Goal: Task Accomplishment & Management: Use online tool/utility

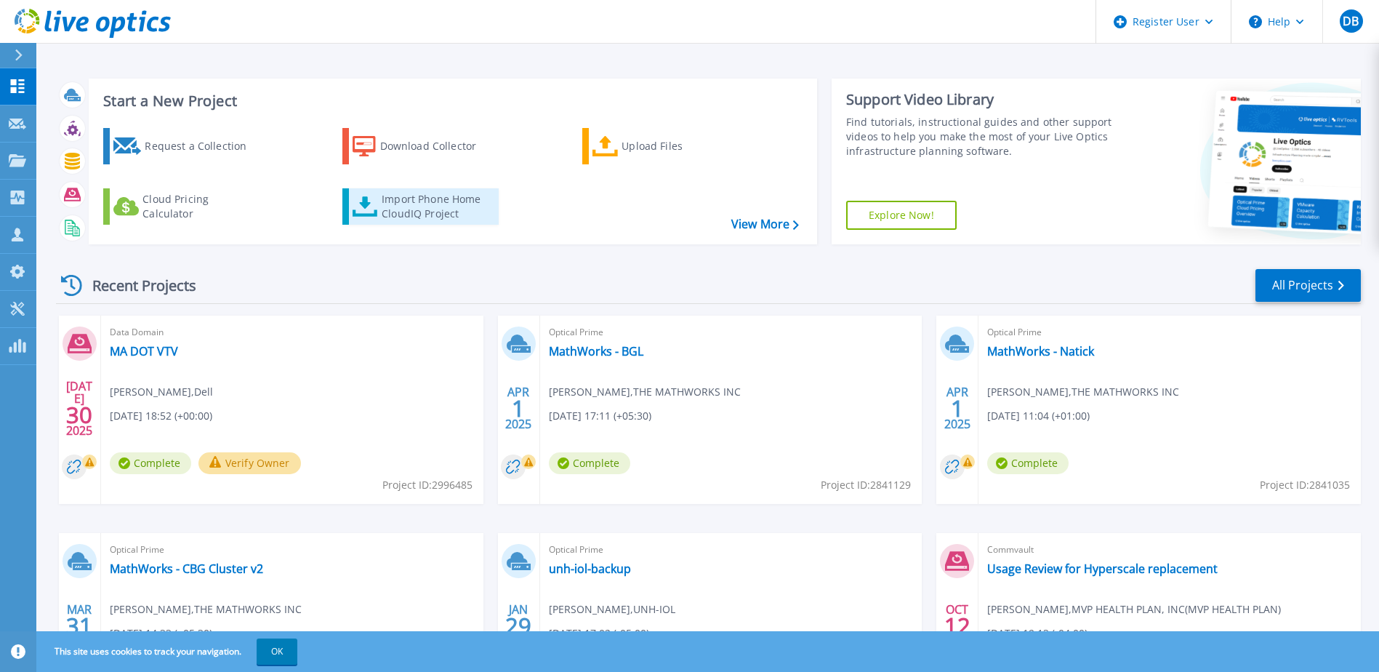
click at [413, 207] on div "Import Phone Home CloudIQ Project" at bounding box center [438, 206] width 113 height 29
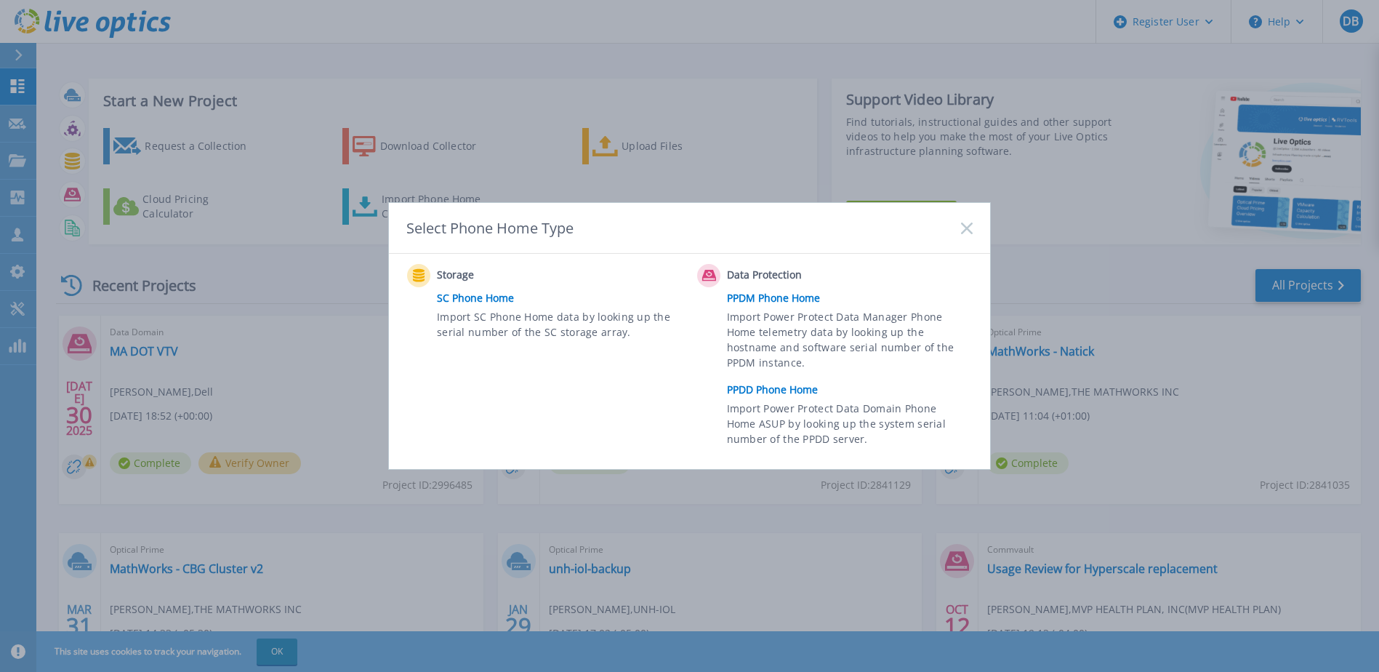
click at [783, 387] on link "PPDD Phone Home" at bounding box center [853, 390] width 253 height 22
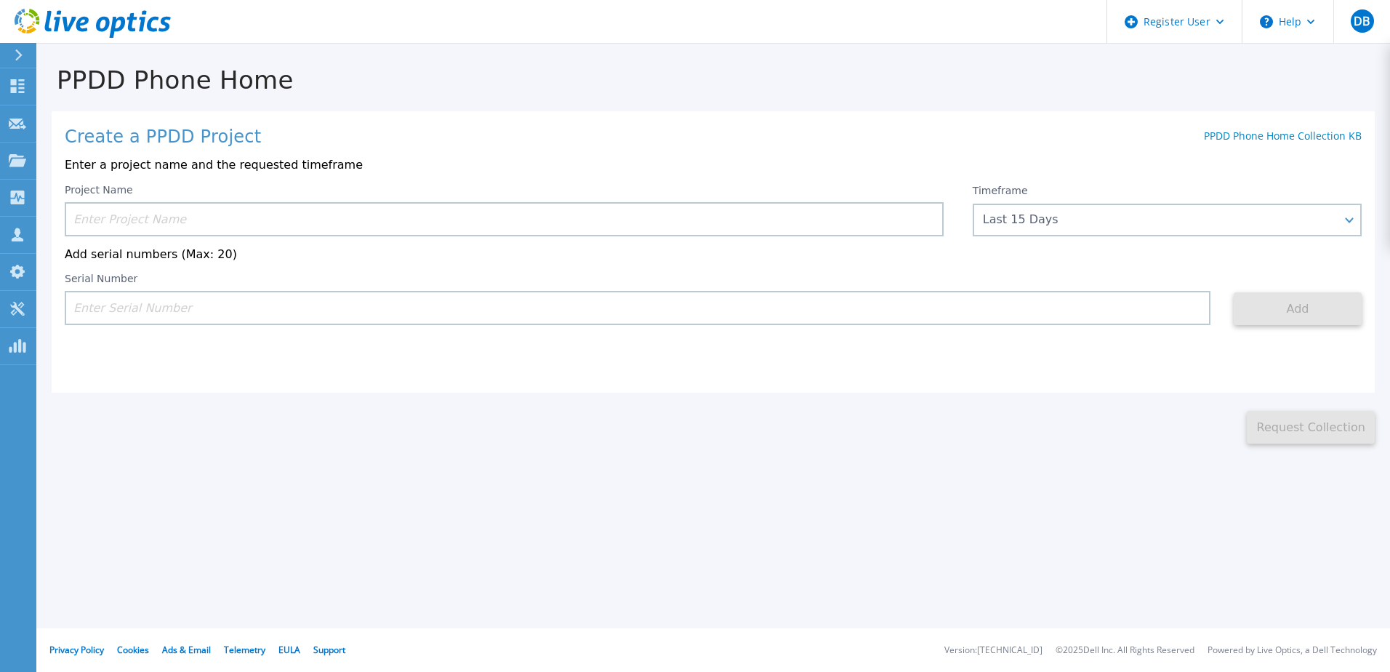
click at [227, 211] on input at bounding box center [504, 219] width 879 height 34
click at [206, 222] on input at bounding box center [504, 219] width 879 height 34
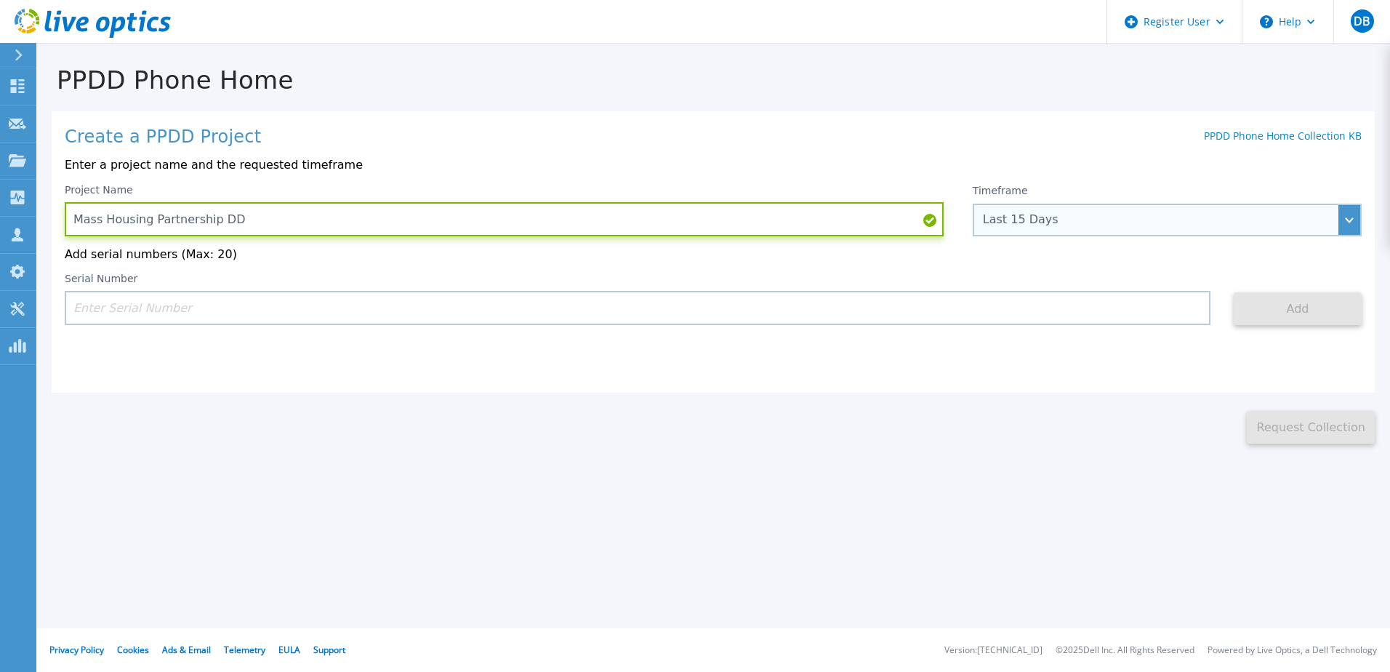
type input "Mass Housing Partnership DD"
click at [1127, 228] on div "Last 15 Days" at bounding box center [1166, 219] width 389 height 33
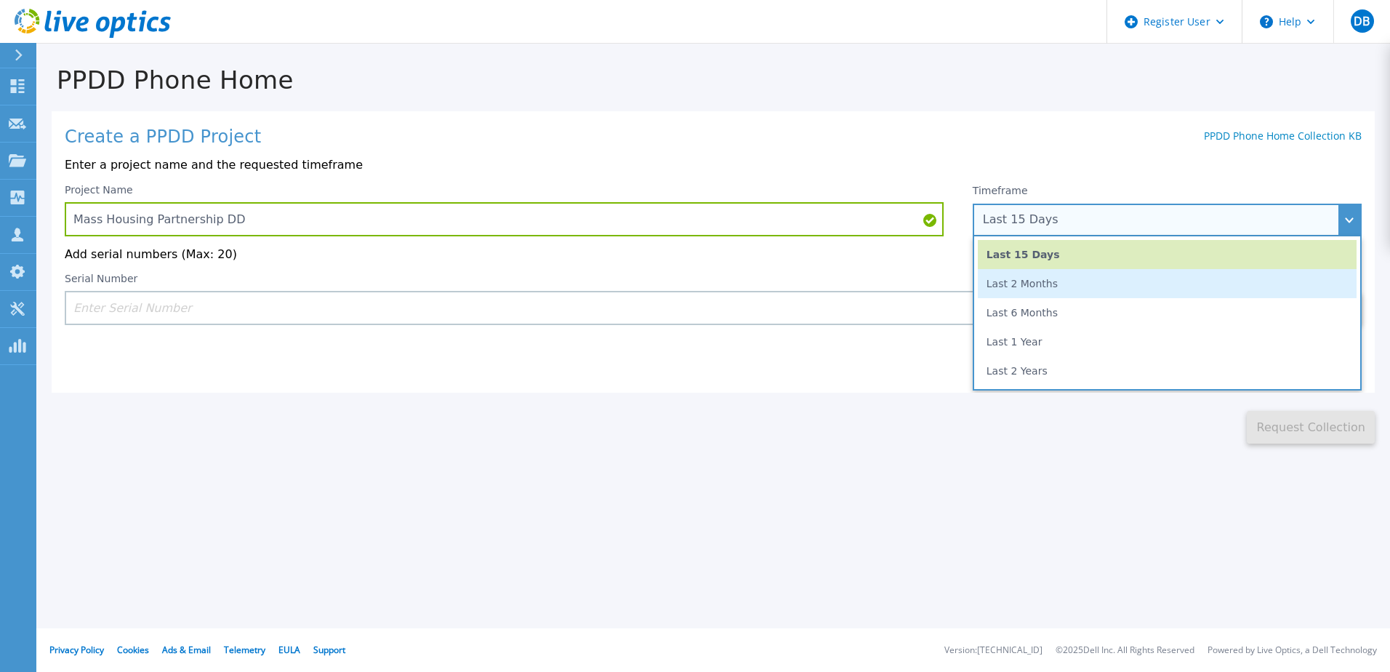
click at [1072, 292] on li "Last 2 Months" at bounding box center [1166, 283] width 379 height 29
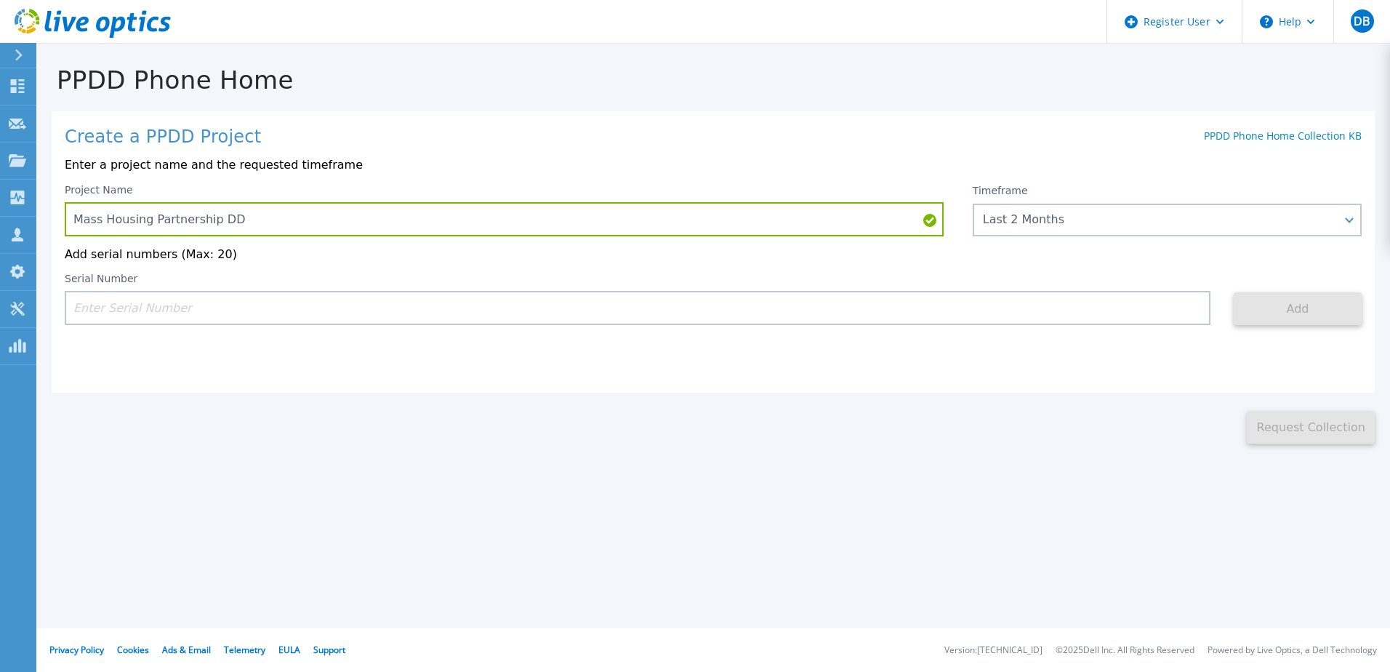
click at [679, 312] on input at bounding box center [637, 308] width 1145 height 34
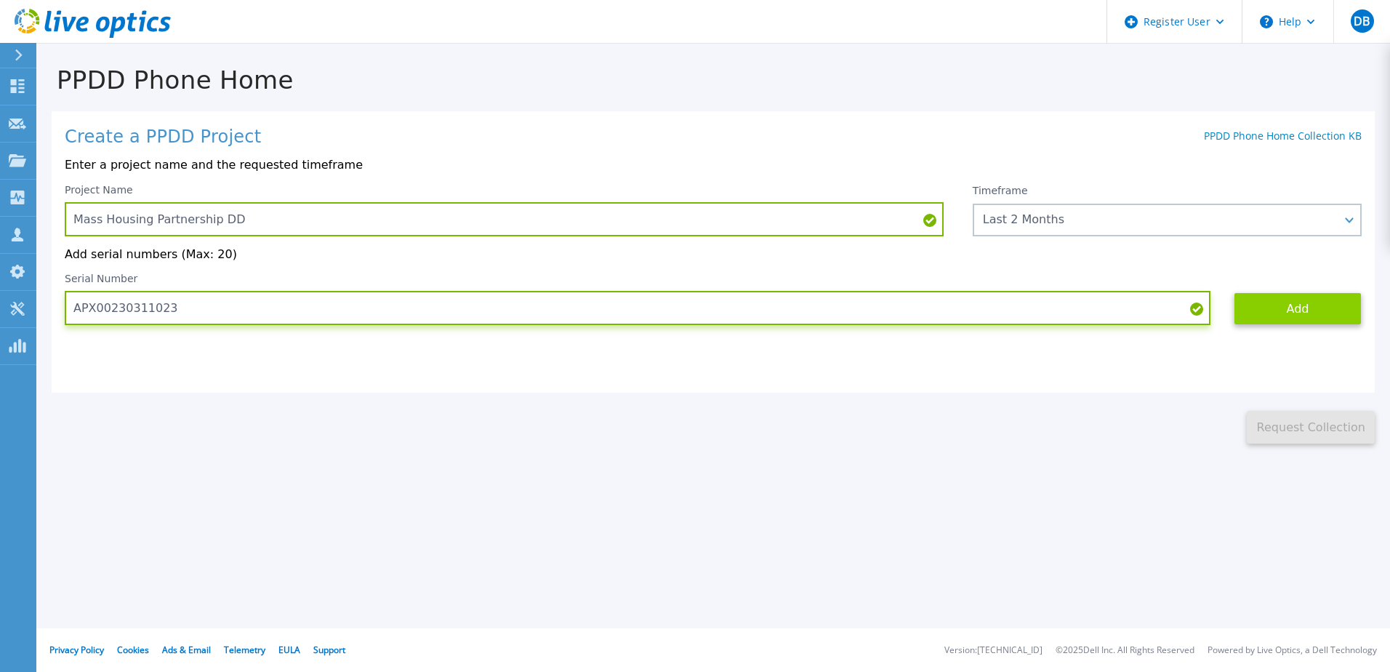
type input "APX00230311023"
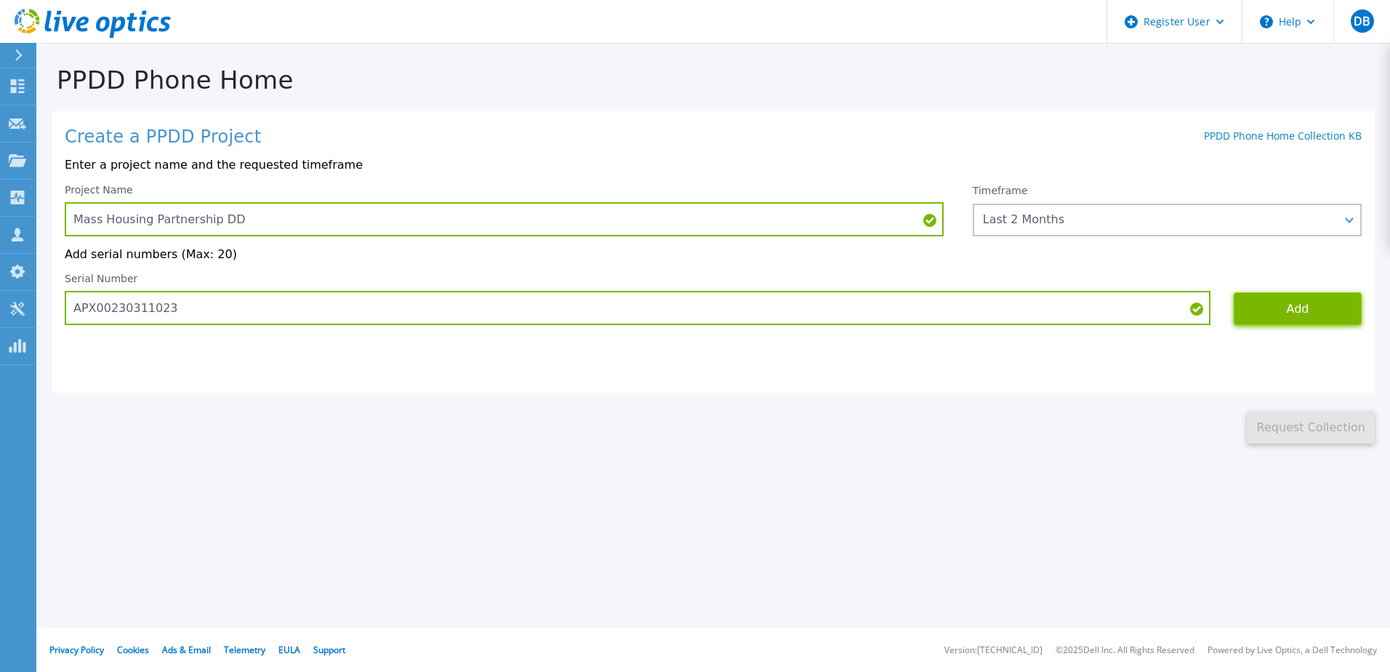
click at [1294, 314] on button "Add" at bounding box center [1297, 308] width 128 height 33
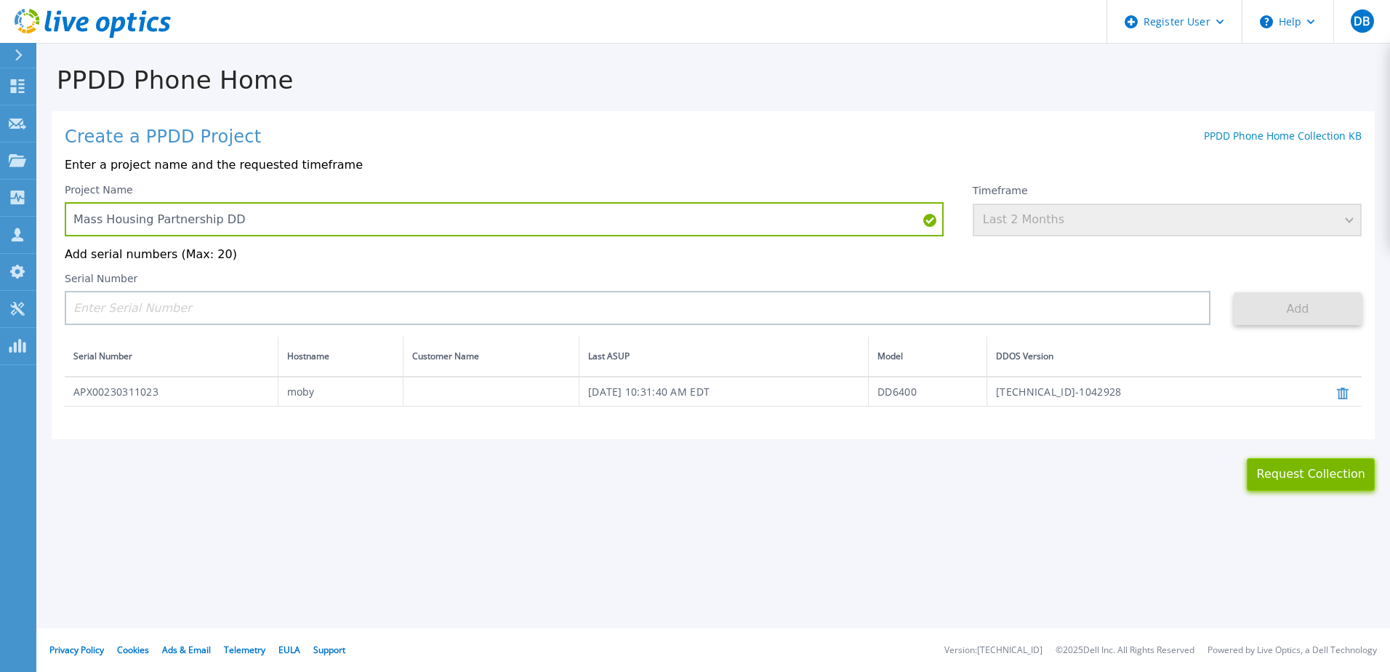
click at [1309, 477] on button "Request Collection" at bounding box center [1310, 474] width 128 height 33
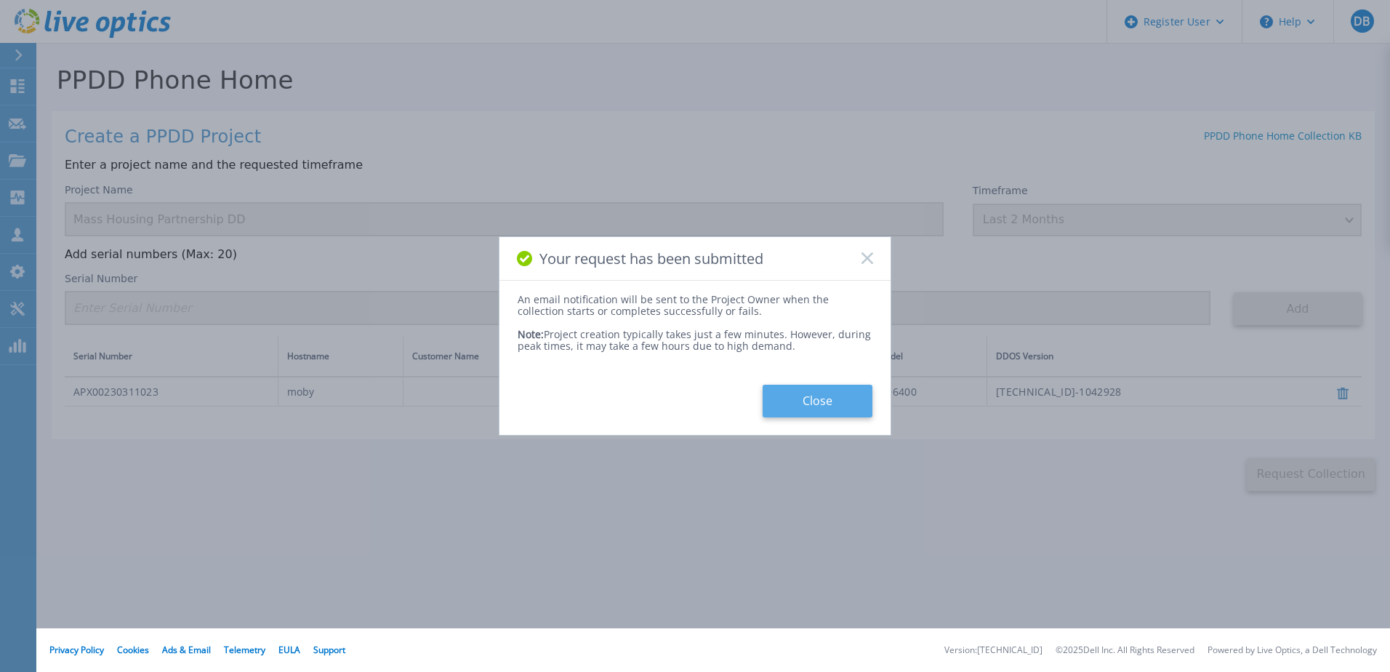
click at [823, 396] on button "Close" at bounding box center [817, 400] width 110 height 33
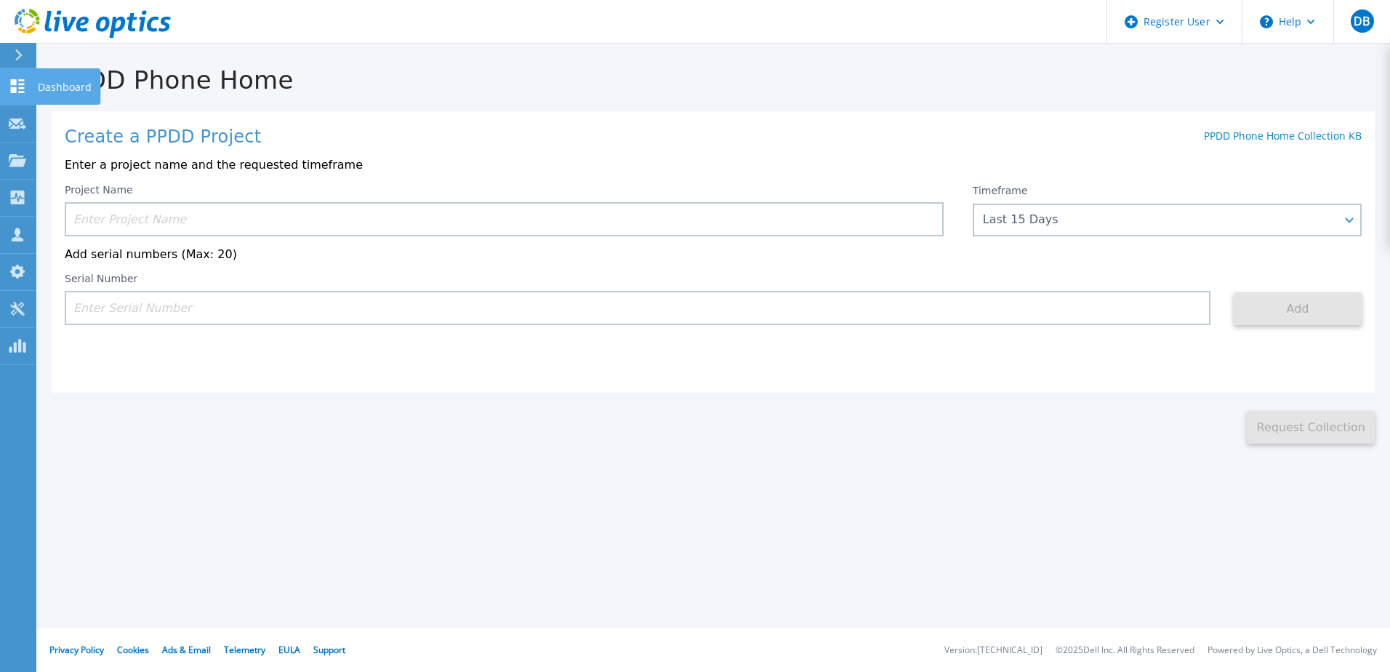
click at [38, 80] on p "Dashboard" at bounding box center [65, 87] width 54 height 38
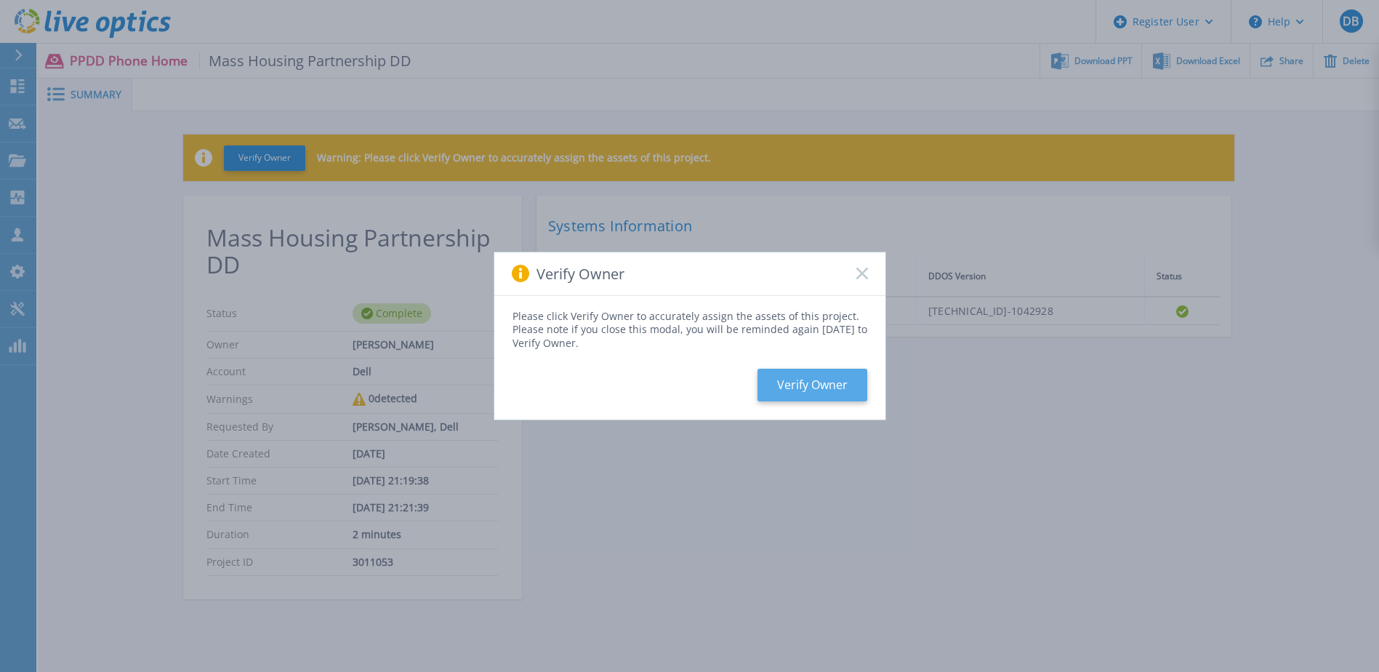
click at [811, 385] on button "Verify Owner" at bounding box center [812, 384] width 110 height 33
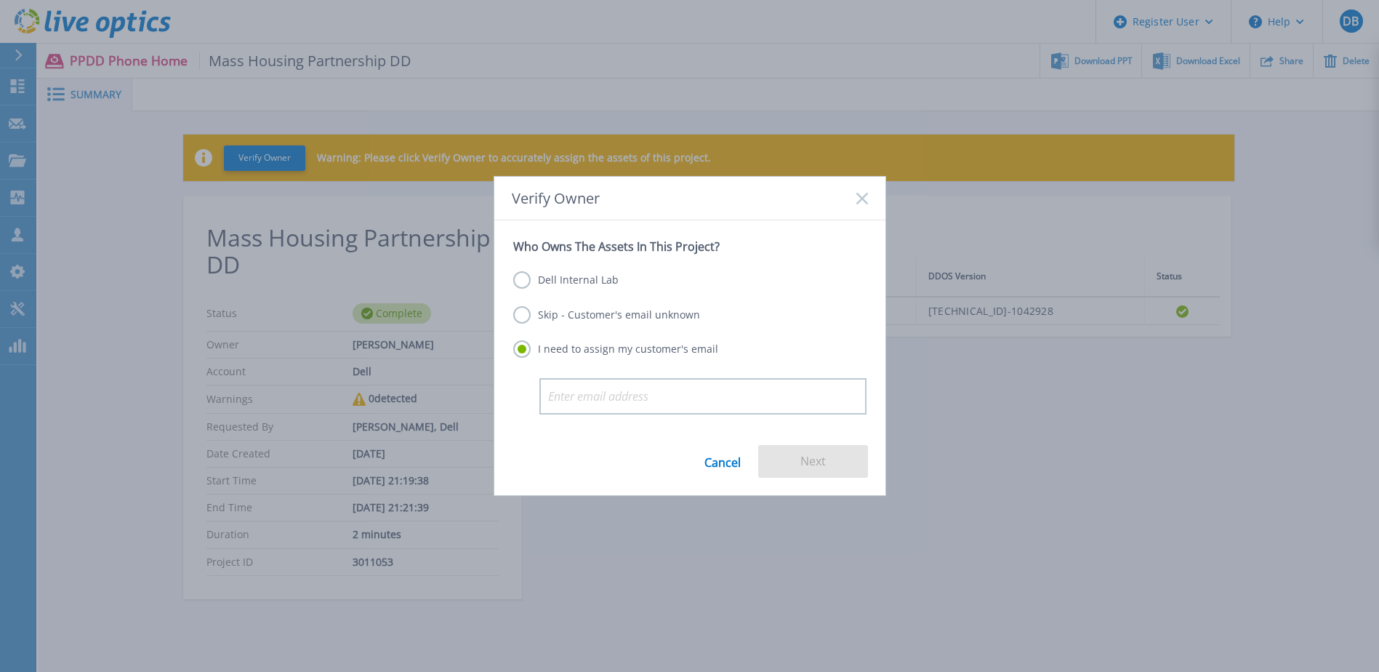
click at [521, 278] on label "Dell Internal Lab" at bounding box center [565, 279] width 105 height 17
click at [0, 0] on input "Dell Internal Lab" at bounding box center [0, 0] width 0 height 0
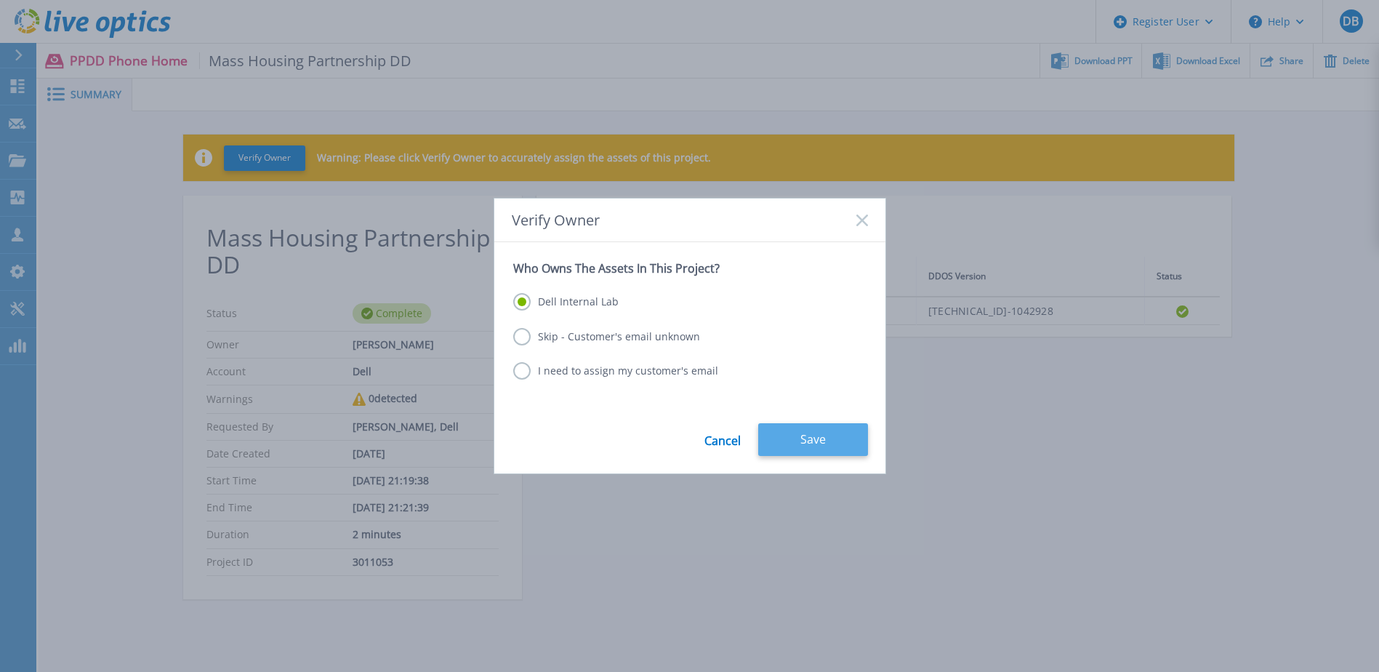
click at [802, 430] on button "Save" at bounding box center [813, 439] width 110 height 33
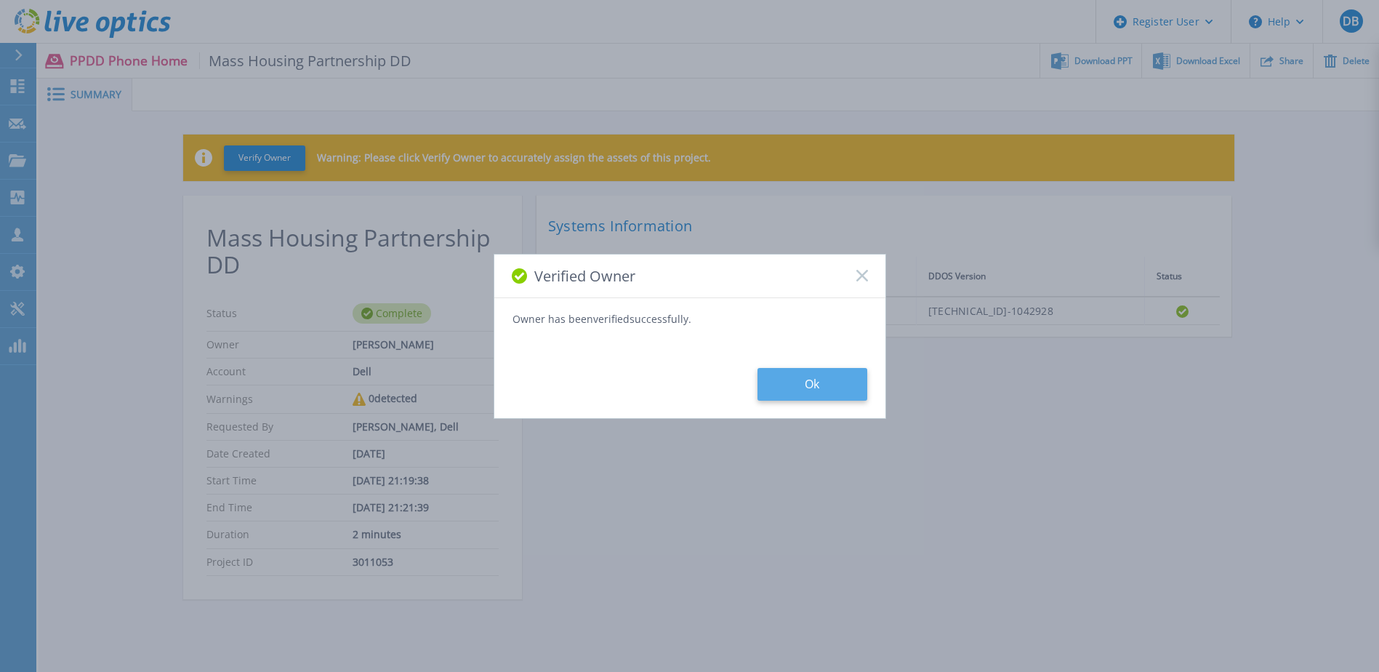
click at [802, 371] on button "Ok" at bounding box center [812, 384] width 110 height 33
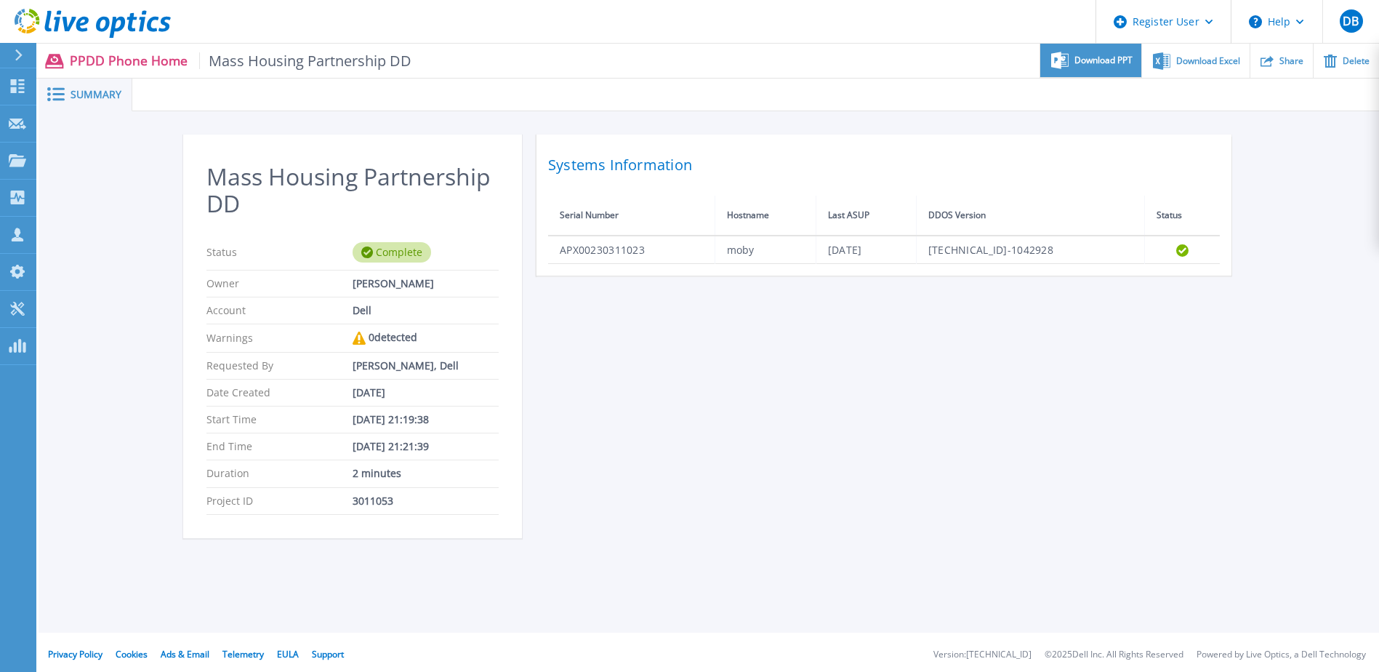
click at [1115, 60] on span "Download PPT" at bounding box center [1103, 60] width 58 height 9
